Goal: Book appointment/travel/reservation

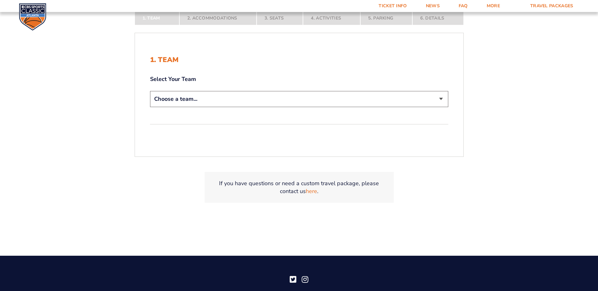
scroll to position [158, 0]
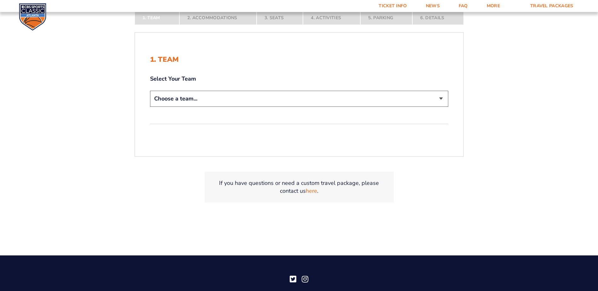
click at [441, 97] on select "Choose a team... [US_STATE] Wildcats [US_STATE] State Buckeyes [US_STATE] Tar H…" at bounding box center [299, 99] width 298 height 16
select select "12956"
click at [150, 91] on select "Choose a team... [US_STATE] Wildcats [US_STATE] State Buckeyes [US_STATE] Tar H…" at bounding box center [299, 99] width 298 height 16
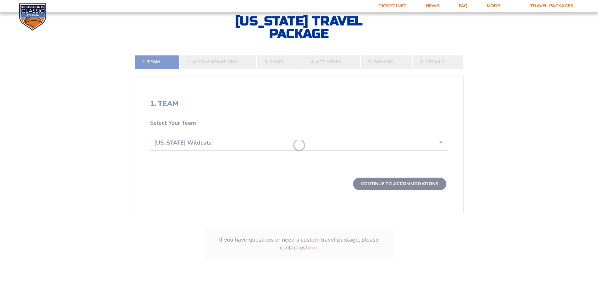
scroll to position [202, 0]
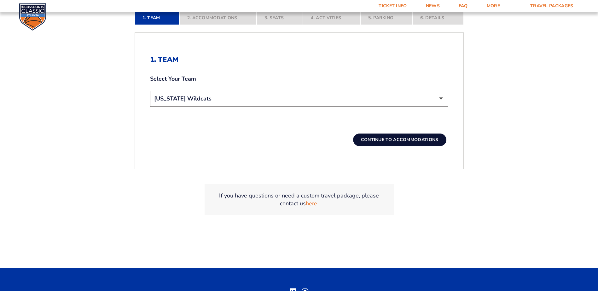
click at [371, 141] on button "Continue To Accommodations" at bounding box center [399, 140] width 93 height 13
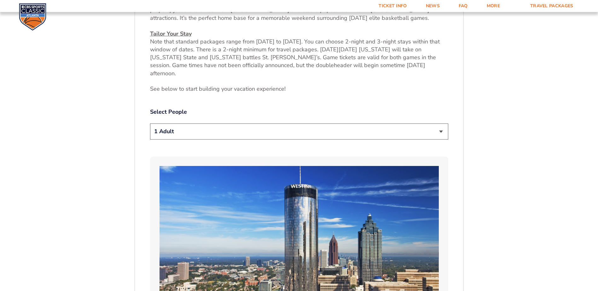
scroll to position [296, 0]
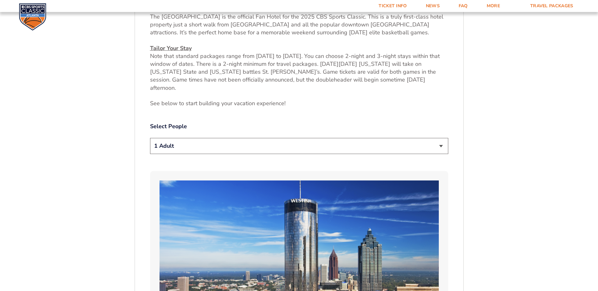
click at [439, 138] on select "1 Adult 2 Adults 3 Adults 4 Adults 2 Adults + 1 Child 2 Adults + 2 Children 2 A…" at bounding box center [299, 146] width 298 height 16
select select "2 Adults"
click at [150, 138] on select "1 Adult 2 Adults 3 Adults 4 Adults 2 Adults + 1 Child 2 Adults + 2 Children 2 A…" at bounding box center [299, 146] width 298 height 16
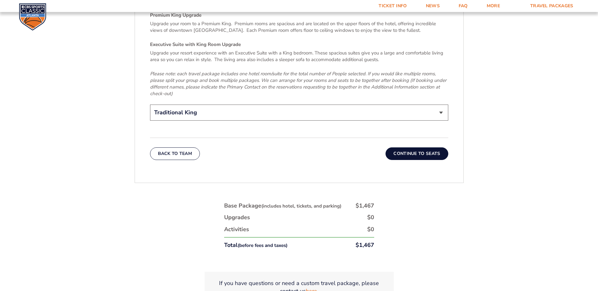
scroll to position [1021, 0]
click at [440, 104] on select "Traditional King Traditional with 2 Queen Beds Upgrade (+$45 per night) Premium…" at bounding box center [299, 112] width 298 height 16
select select "Traditional with 2 Queen Beds Upgrade"
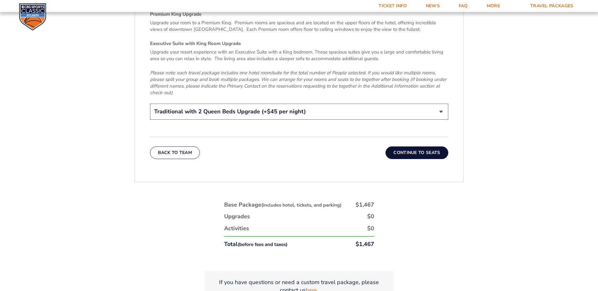
click at [150, 104] on select "Traditional King Traditional with 2 Queen Beds Upgrade (+$45 per night) Premium…" at bounding box center [299, 112] width 298 height 16
click at [413, 147] on button "Continue To Seats" at bounding box center [417, 153] width 62 height 13
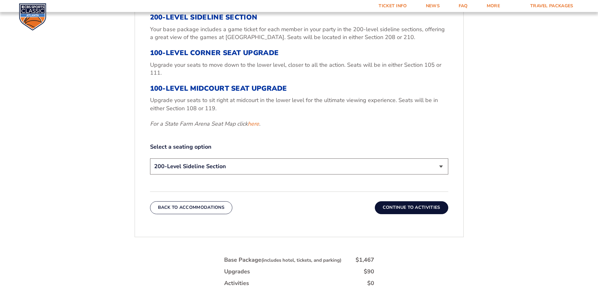
scroll to position [264, 0]
click at [443, 168] on select "200-Level Sideline Section 100-Level Corner Seat Upgrade (+$120 per person) 100…" at bounding box center [299, 166] width 298 height 16
select select "100-Level Midcourt Seat Upgrade"
click at [150, 158] on select "200-Level Sideline Section 100-Level Corner Seat Upgrade (+$120 per person) 100…" at bounding box center [299, 166] width 298 height 16
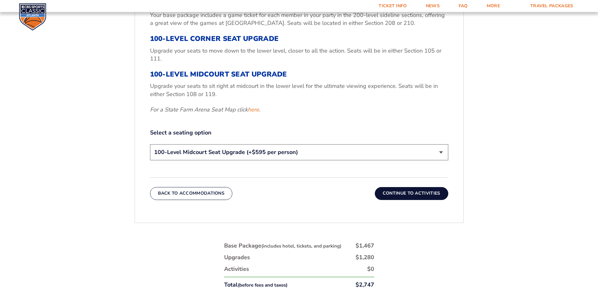
scroll to position [89, 0]
